Goal: Information Seeking & Learning: Learn about a topic

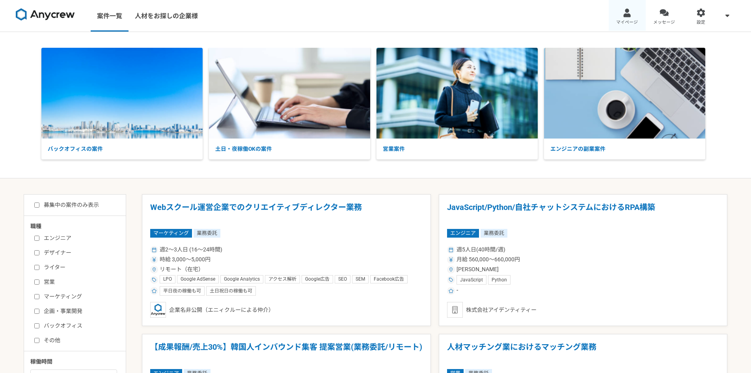
drag, startPoint x: 0, startPoint y: 0, endPoint x: 621, endPoint y: 9, distance: 621.2
click at [621, 9] on link "マイページ" at bounding box center [627, 16] width 37 height 32
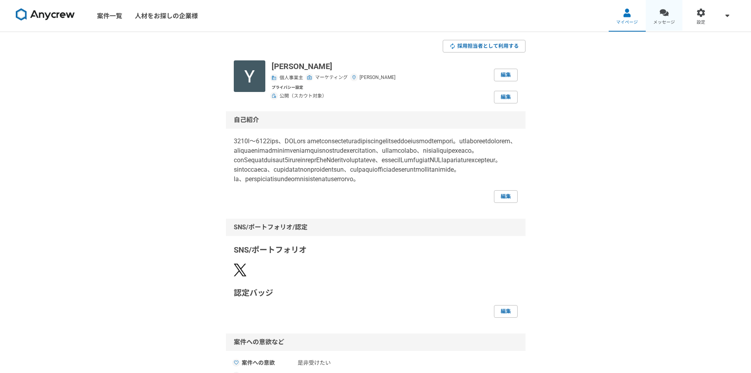
click at [657, 18] on link "メッセージ" at bounding box center [664, 16] width 37 height 32
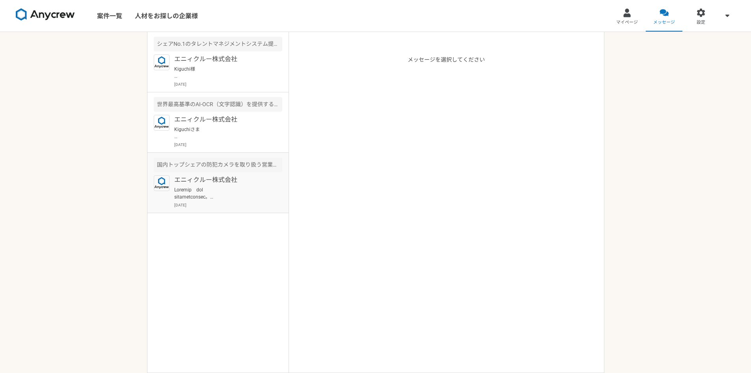
click at [248, 185] on div "エニィクルー株式会社 [DATE]" at bounding box center [228, 191] width 108 height 33
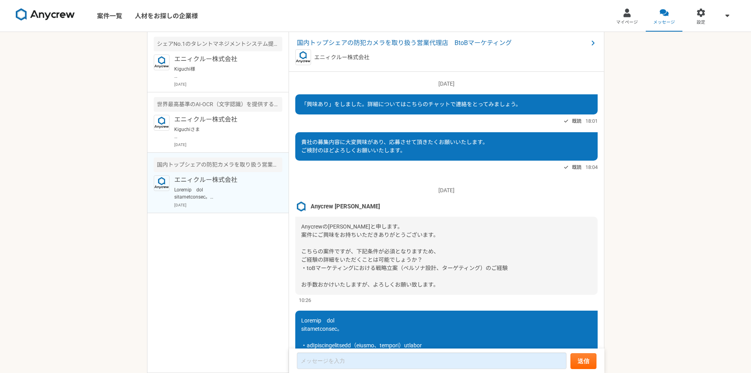
scroll to position [199, 0]
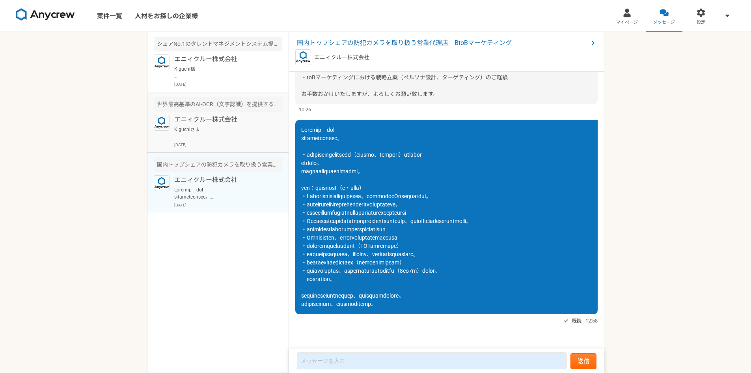
click at [221, 130] on p "Kiguchiさま 重ねてすみません。 こちら別件でして、もし、営業の案件等お探しでしたら、ご案内させて頂ければと思い、お声かけさせて頂きました。 ご興味・ご…" at bounding box center [222, 133] width 97 height 14
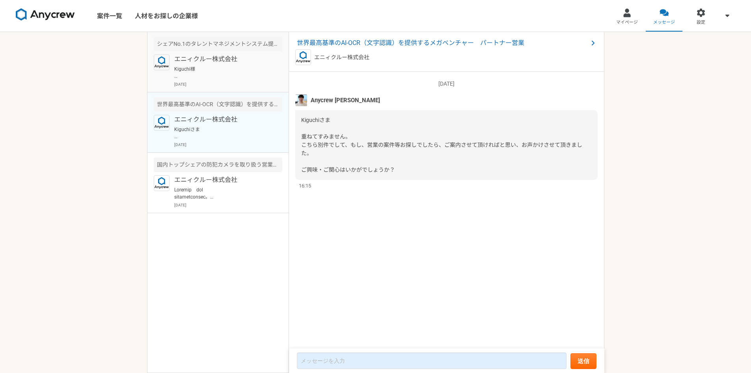
click at [215, 78] on p "Kiguchi様 重ねての連絡、失礼いたします。 本件ももしご興味ございましたら、ご案内させて頂ければと思いますが、ご興味・ご関心はいかがでしょうか？" at bounding box center [222, 72] width 97 height 14
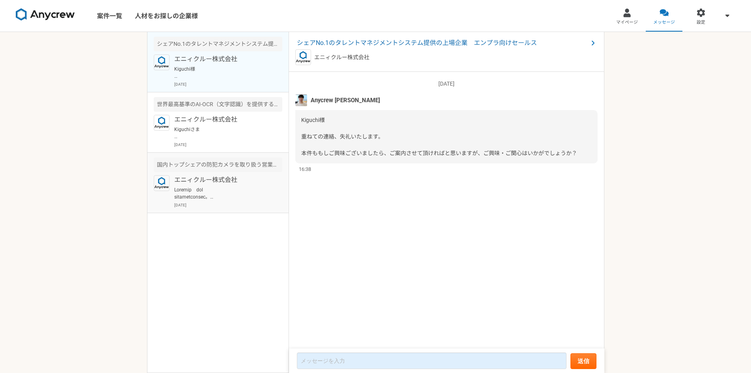
click at [255, 182] on p "エニィクルー株式会社" at bounding box center [222, 179] width 97 height 9
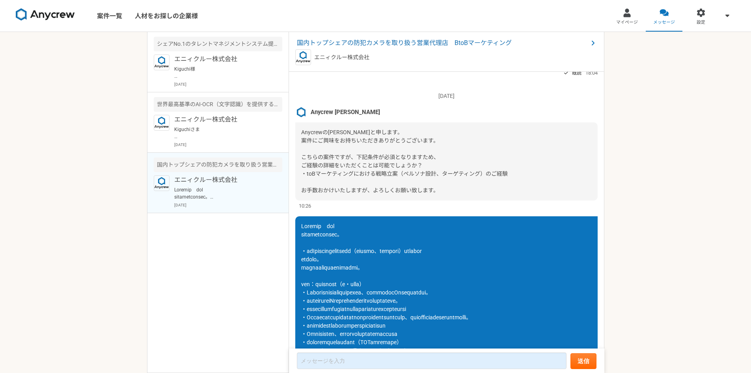
scroll to position [80, 0]
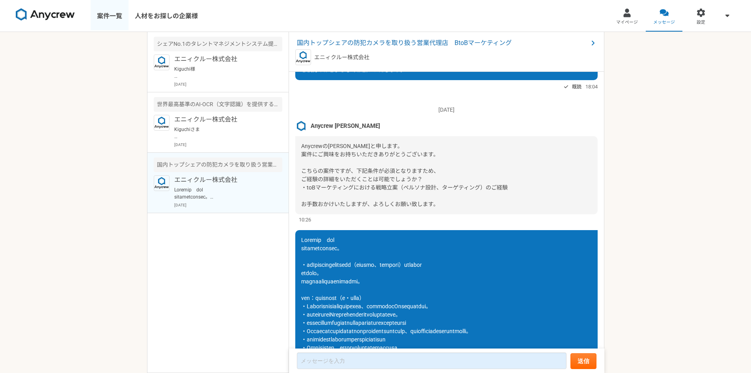
click at [112, 17] on link "案件一覧" at bounding box center [110, 16] width 38 height 32
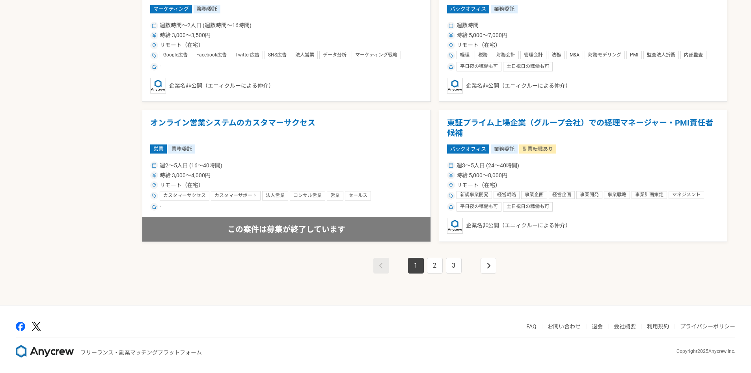
scroll to position [1344, 0]
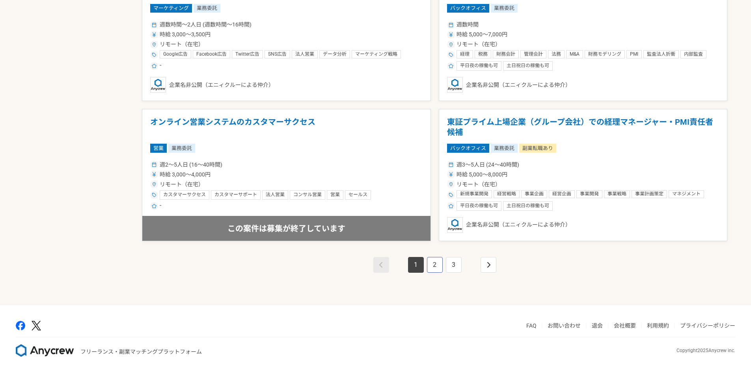
click at [437, 267] on link "2" at bounding box center [435, 265] width 16 height 16
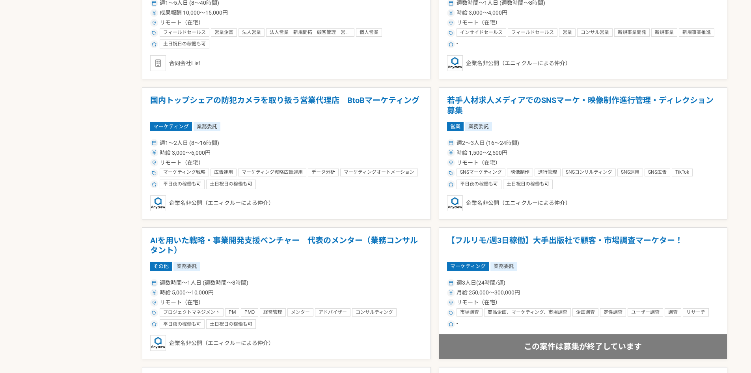
scroll to position [670, 0]
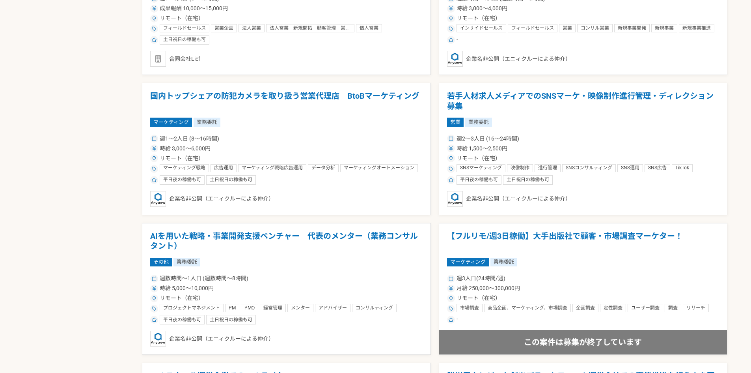
click at [353, 194] on div "企業名非公開（エニィクルーによる仲介）" at bounding box center [286, 199] width 272 height 16
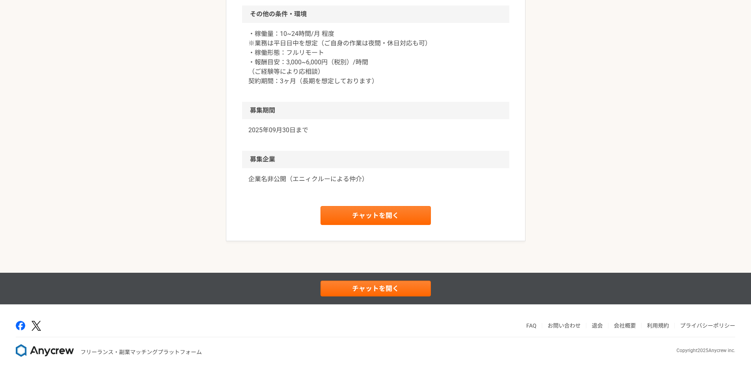
scroll to position [809, 0]
